Goal: Obtain resource: Obtain resource

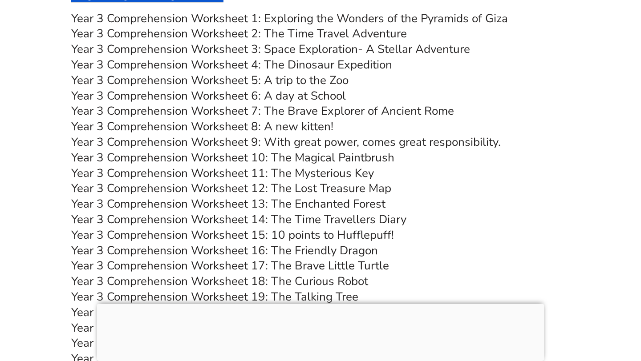
scroll to position [3130, 0]
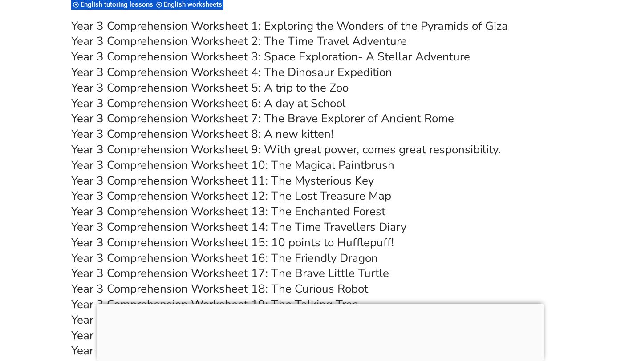
click at [350, 258] on link "Year 3 Comprehension Worksheet 16: The Friendly Dragon" at bounding box center [224, 259] width 307 height 16
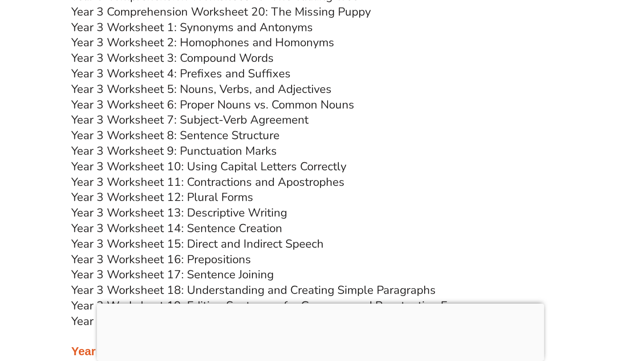
scroll to position [2951, 0]
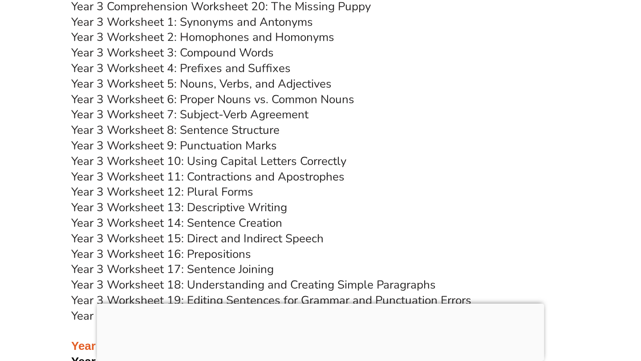
click at [301, 85] on link "Year 3 Worksheet 5: Nouns, Verbs, and Adjectives" at bounding box center [201, 84] width 260 height 16
